Goal: Book appointment/travel/reservation

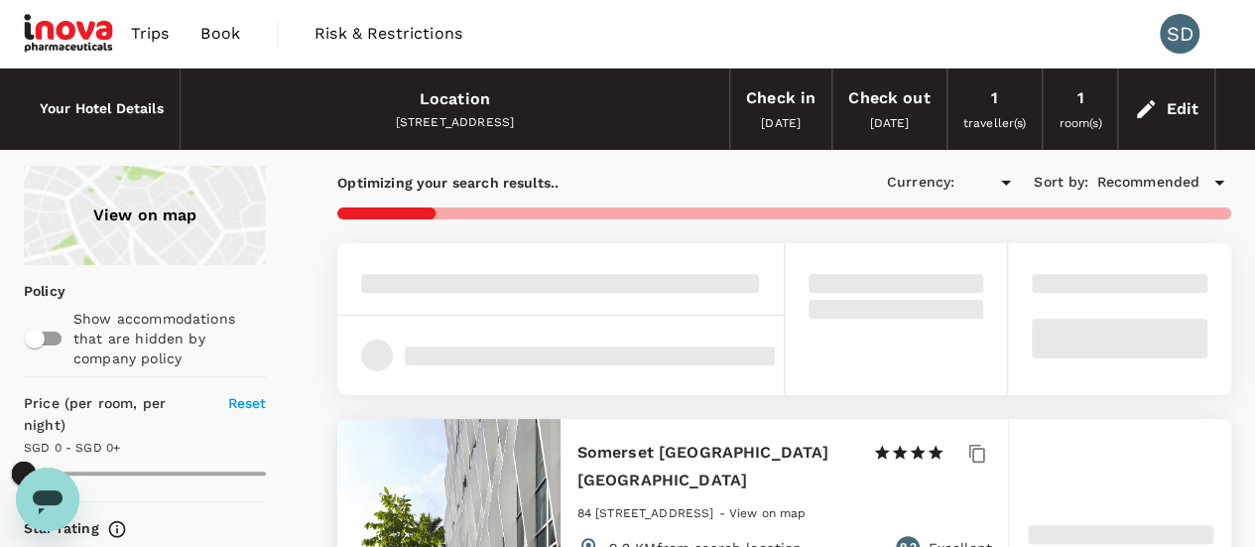
type input "499.25"
type input "SGD"
type input "499.54"
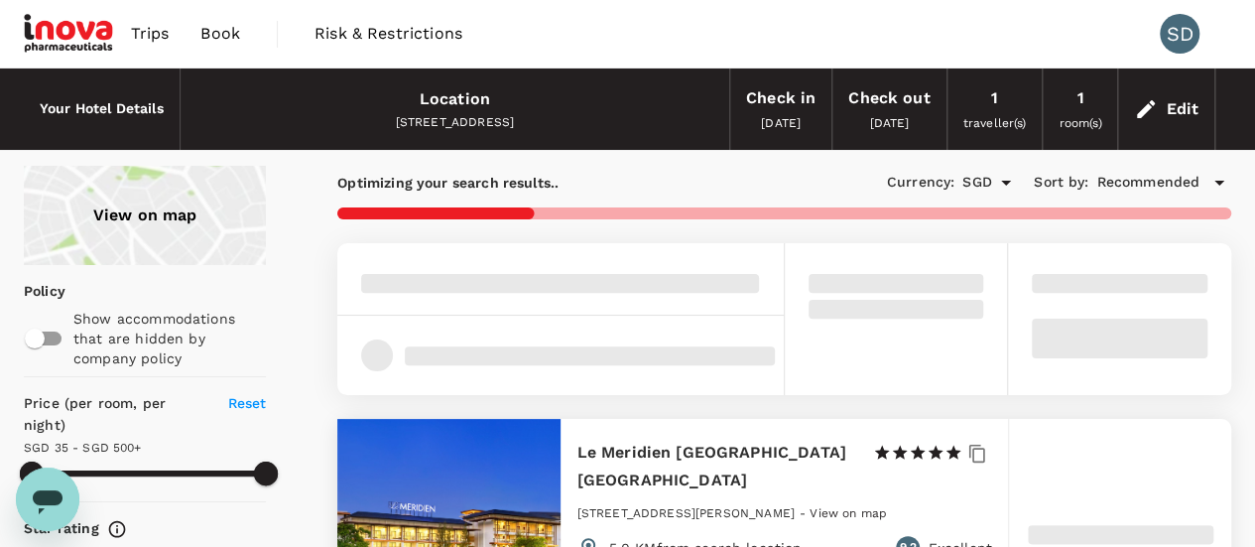
type input "18.54"
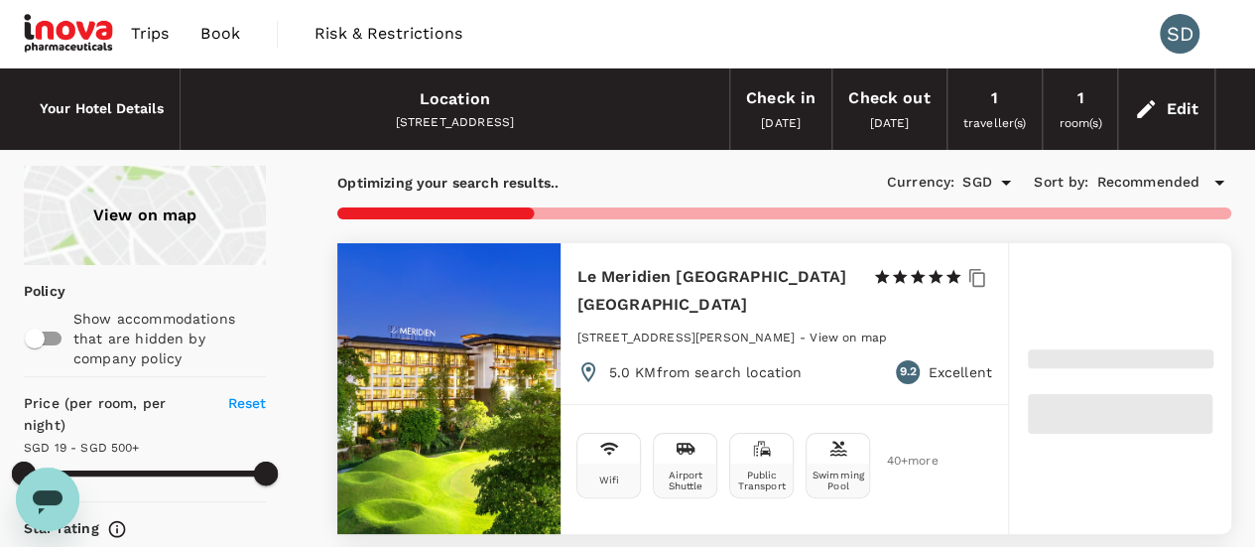
type input "499.64"
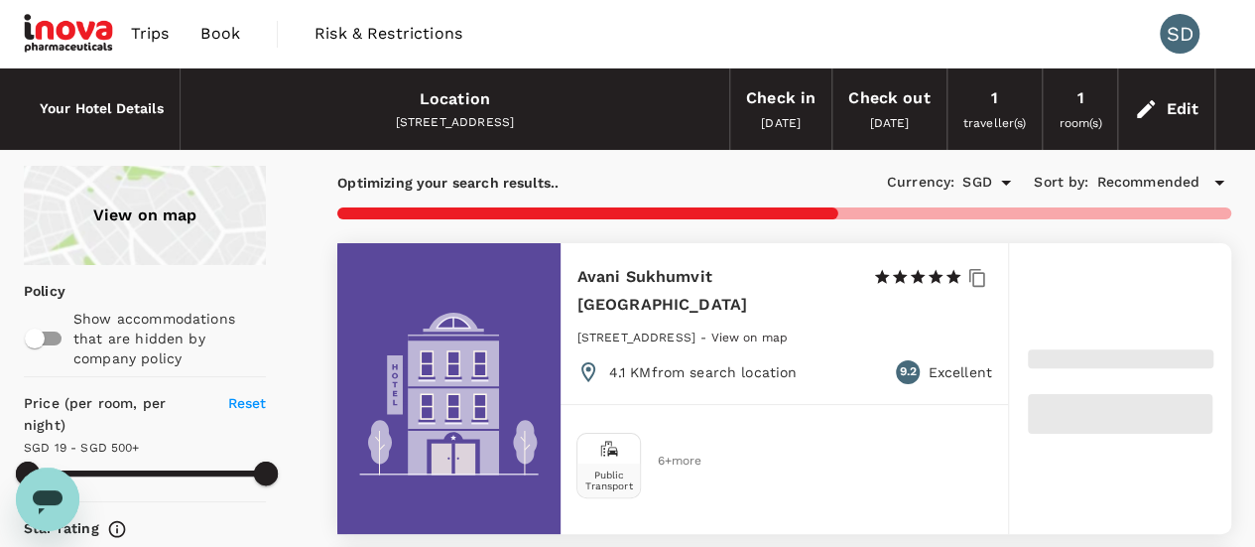
type input "10.64"
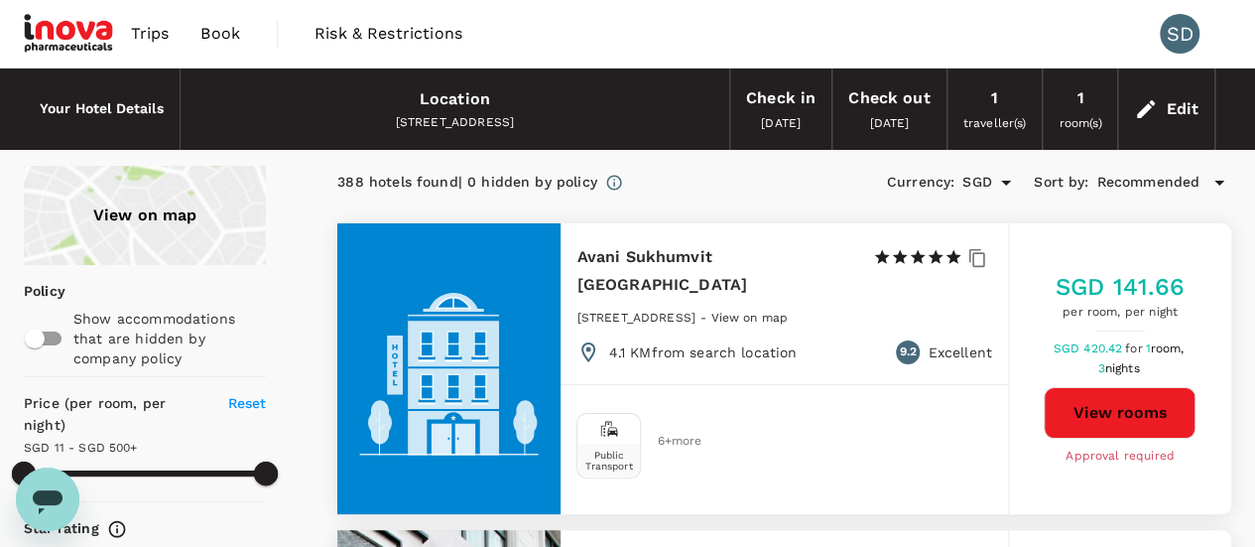
type input "499.64"
click at [1176, 105] on div "Edit" at bounding box center [1182, 109] width 33 height 28
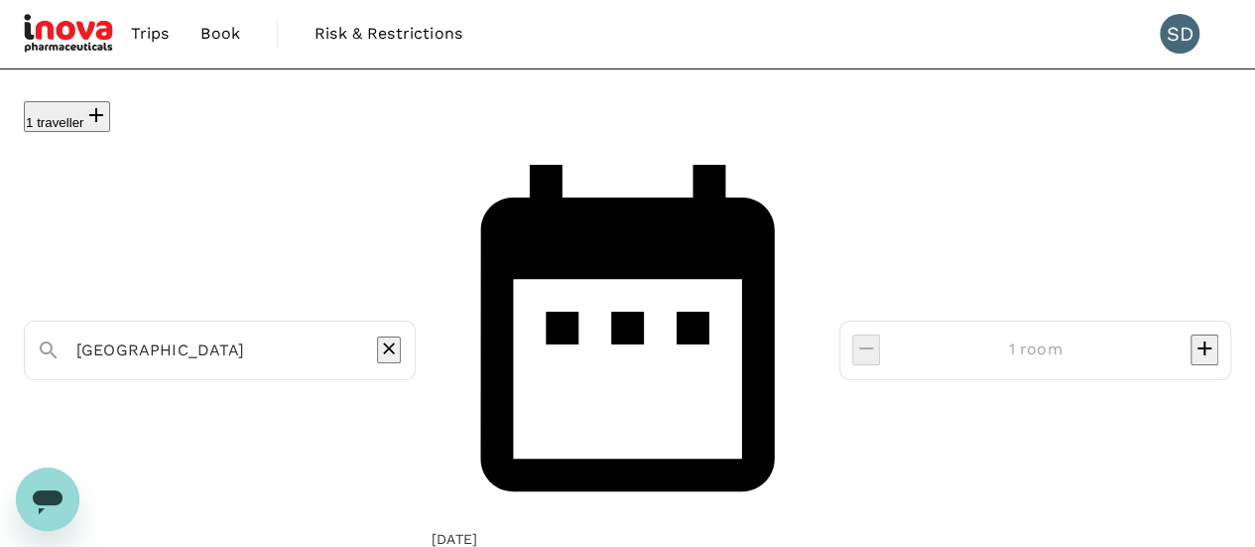
click at [232, 334] on input "[GEOGRAPHIC_DATA]" at bounding box center [211, 349] width 271 height 31
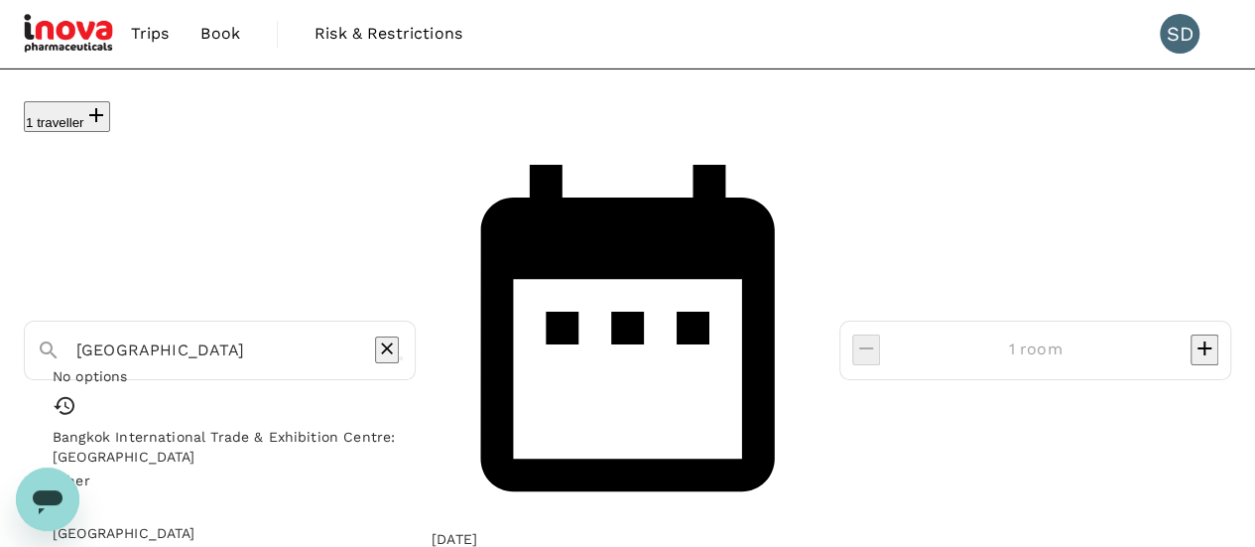
type input "Bangkok International Trade & Exhibition Centre: [GEOGRAPHIC_DATA]"
click at [236, 334] on input "Bangkok International Trade & Exhibition Centre: [GEOGRAPHIC_DATA]" at bounding box center [211, 349] width 271 height 31
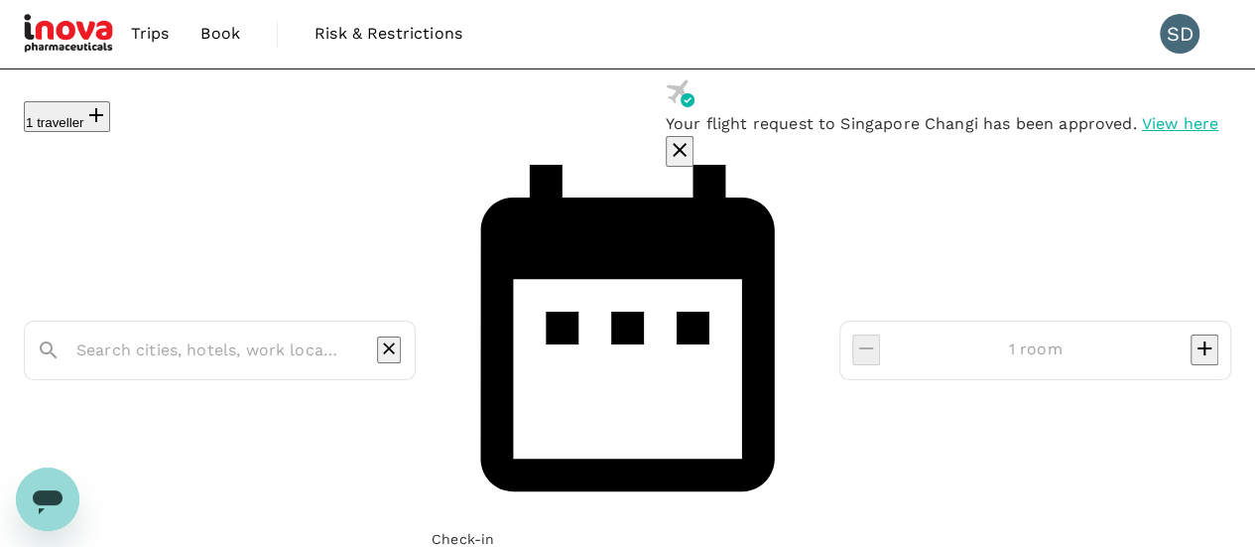
type input "Bangkok International Trade & Exhibition Centre: [GEOGRAPHIC_DATA]"
type input "499.64"
